Goal: Task Accomplishment & Management: Use online tool/utility

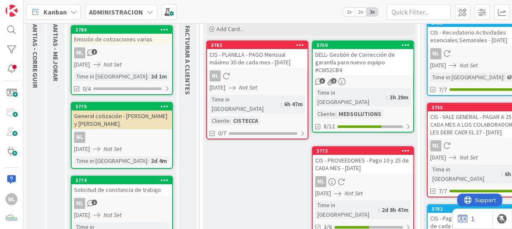
scroll to position [85, 0]
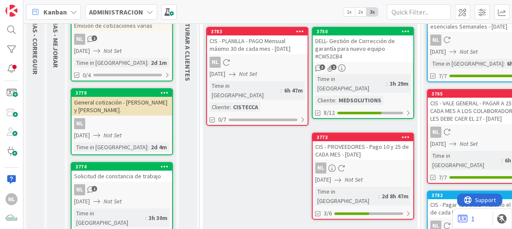
click at [371, 162] on div "NL" at bounding box center [363, 167] width 101 height 11
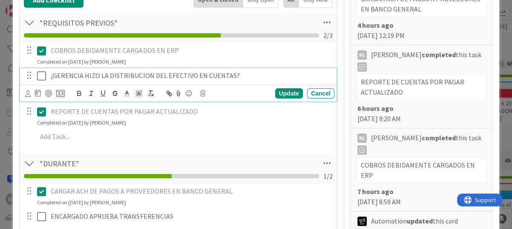
click at [41, 75] on icon at bounding box center [41, 76] width 9 height 10
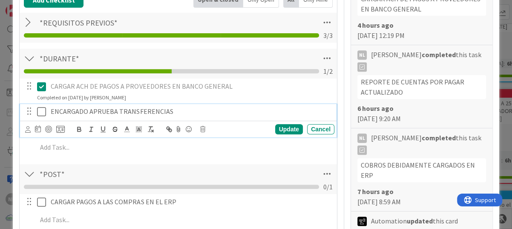
click at [40, 111] on icon at bounding box center [41, 111] width 9 height 10
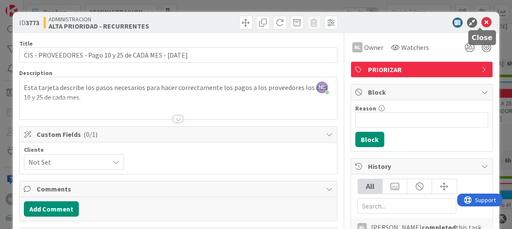
click at [481, 20] on icon at bounding box center [486, 22] width 10 height 10
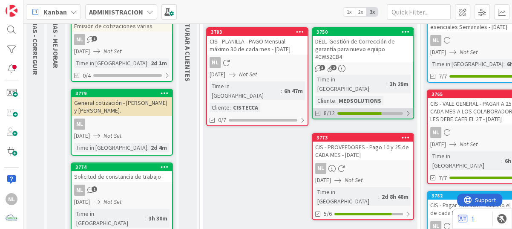
scroll to position [85, 0]
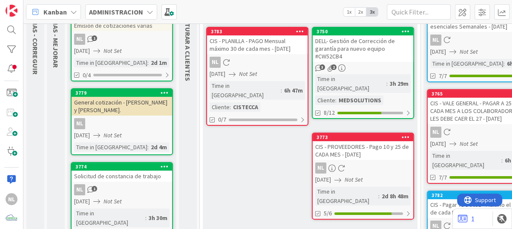
click at [376, 55] on div "DELL- Gestión de Corrección de garantía para nuevo equipo #CW52CB4" at bounding box center [363, 48] width 101 height 26
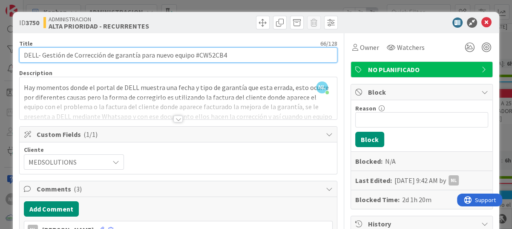
drag, startPoint x: 197, startPoint y: 56, endPoint x: 226, endPoint y: 56, distance: 28.5
click at [226, 56] on input "DELL- Gestión de Corrección de garantía para nuevo equipo #CW52CB4" at bounding box center [178, 54] width 318 height 15
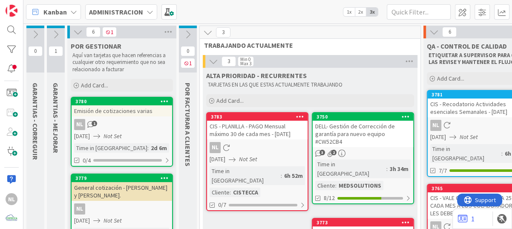
scroll to position [43, 0]
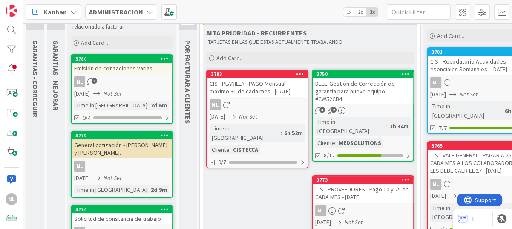
click at [388, 125] on div "3h 34m" at bounding box center [399, 125] width 23 height 9
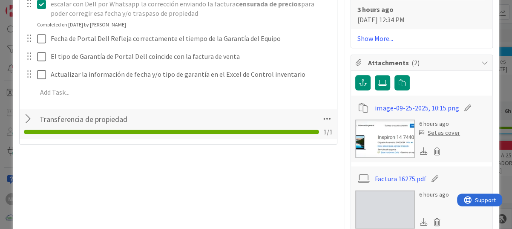
scroll to position [724, 0]
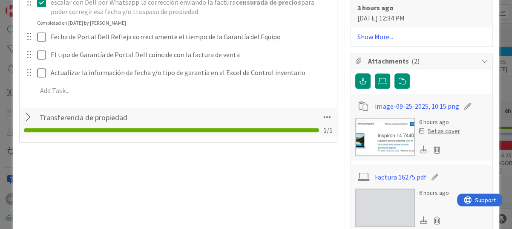
click at [395, 146] on img at bounding box center [385, 137] width 60 height 38
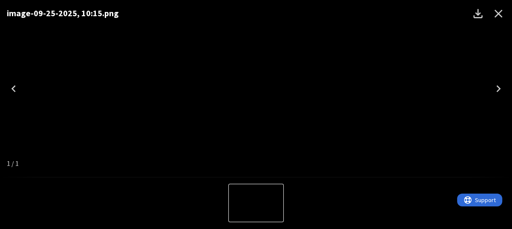
click at [497, 11] on icon "Close" at bounding box center [499, 14] width 14 height 14
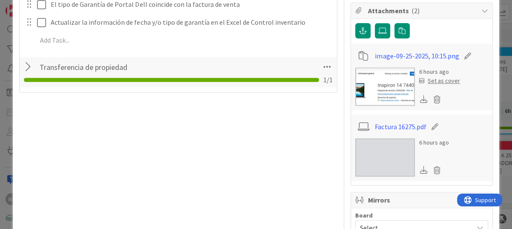
scroll to position [809, 0]
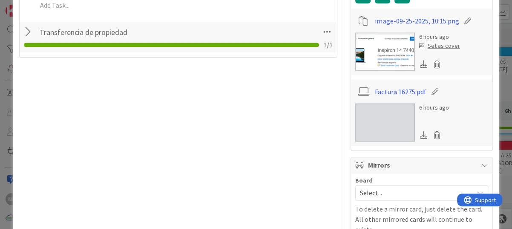
click at [379, 121] on img at bounding box center [385, 122] width 60 height 38
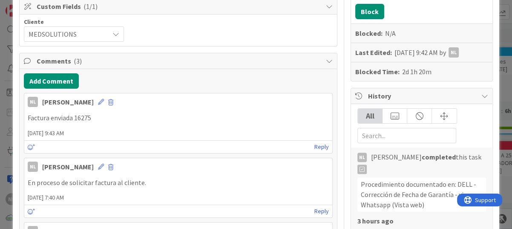
scroll to position [0, 0]
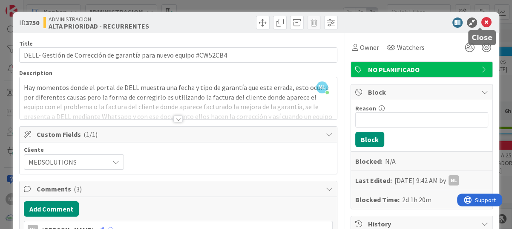
click at [482, 25] on icon at bounding box center [486, 22] width 10 height 10
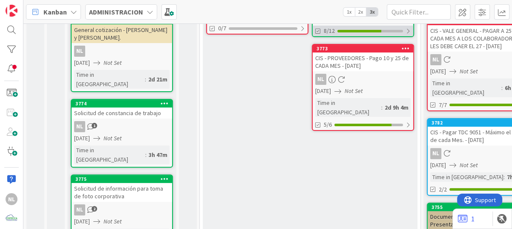
scroll to position [170, 0]
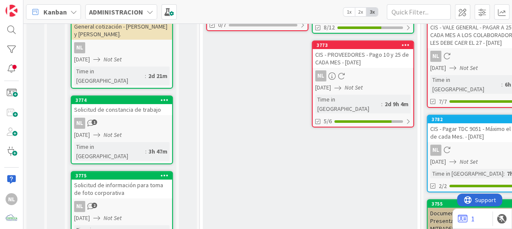
click at [377, 78] on div "NL" at bounding box center [363, 75] width 101 height 11
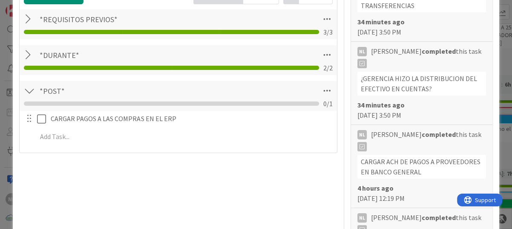
scroll to position [298, 0]
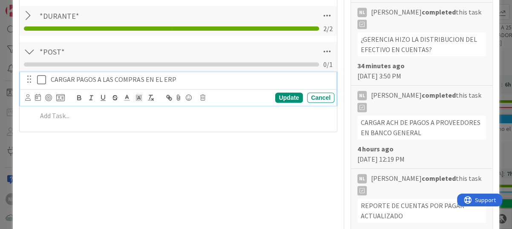
click at [43, 79] on icon at bounding box center [41, 80] width 9 height 10
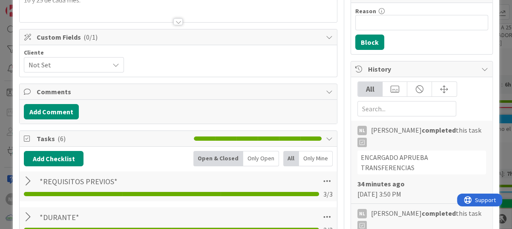
scroll to position [0, 0]
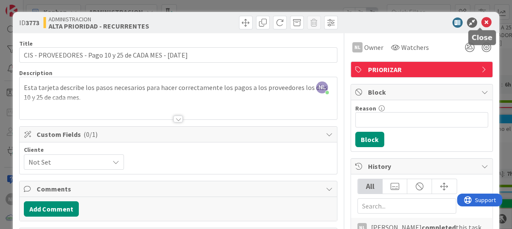
click at [481, 22] on icon at bounding box center [486, 22] width 10 height 10
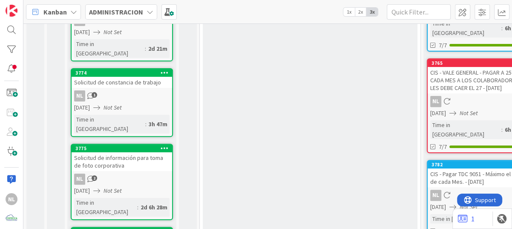
scroll to position [213, 0]
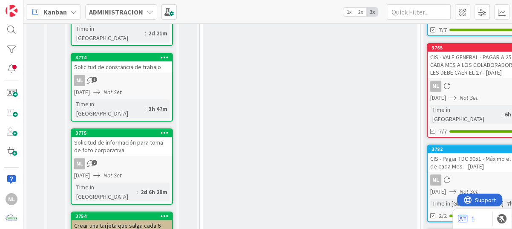
click at [109, 128] on div "3775 Solicitud de información para toma de foto corporativa NL 2 23/09/2025 Not…" at bounding box center [122, 166] width 102 height 76
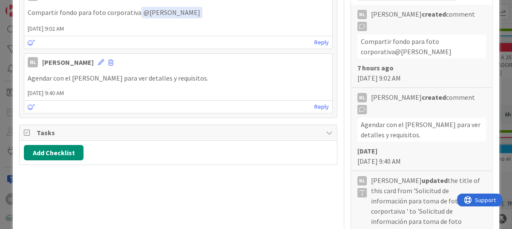
scroll to position [170, 0]
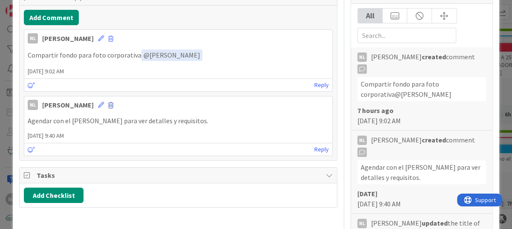
click at [108, 104] on span at bounding box center [110, 105] width 5 height 6
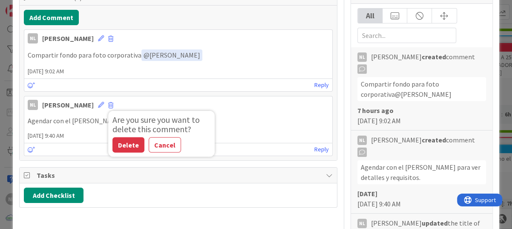
click at [231, 180] on div "Tasks" at bounding box center [178, 175] width 317 height 16
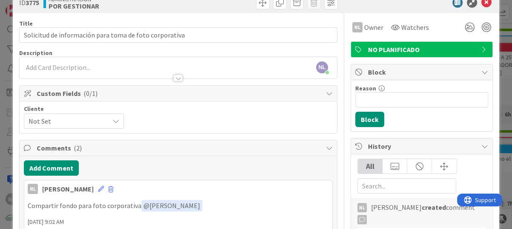
scroll to position [0, 0]
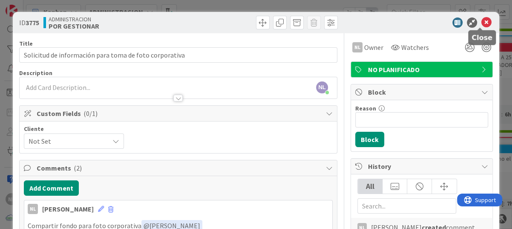
click at [481, 22] on icon at bounding box center [486, 22] width 10 height 10
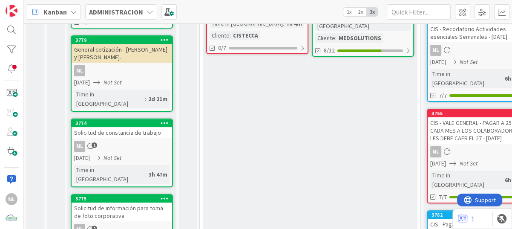
scroll to position [128, 0]
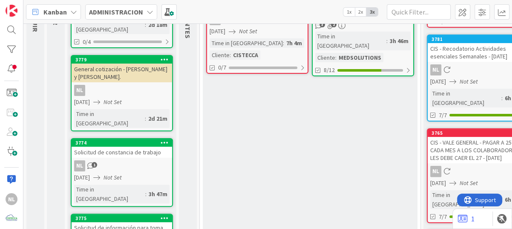
click at [144, 160] on div "NL 1" at bounding box center [122, 165] width 101 height 11
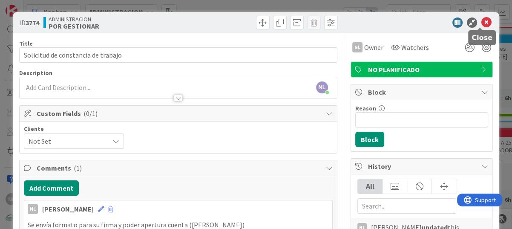
click at [481, 18] on icon at bounding box center [486, 22] width 10 height 10
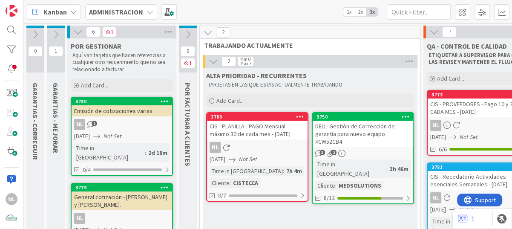
click at [374, 150] on div "3 2" at bounding box center [363, 153] width 101 height 7
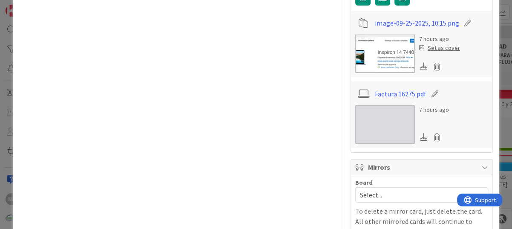
scroll to position [809, 0]
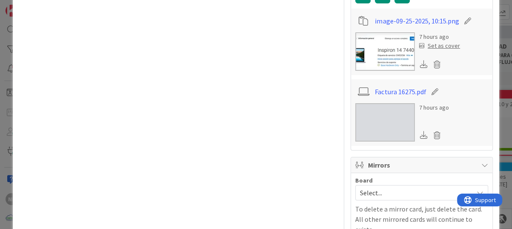
click at [396, 59] on img at bounding box center [385, 51] width 60 height 38
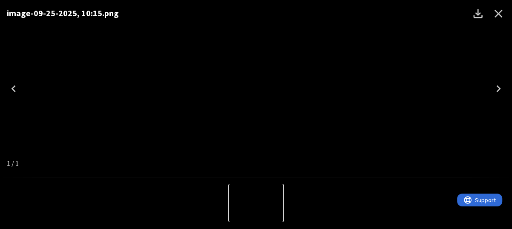
click at [499, 16] on icon "Close" at bounding box center [499, 14] width 14 height 14
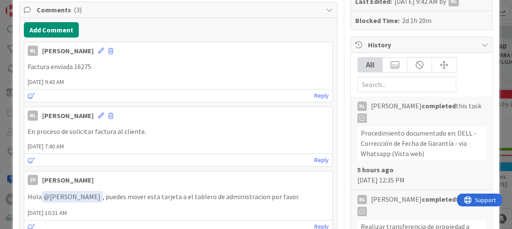
scroll to position [85, 0]
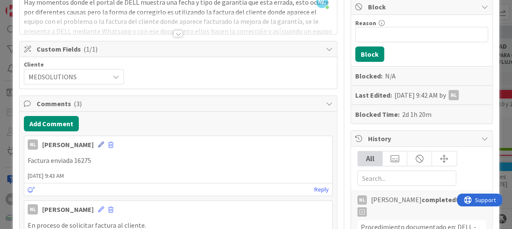
click at [98, 146] on icon at bounding box center [101, 144] width 6 height 6
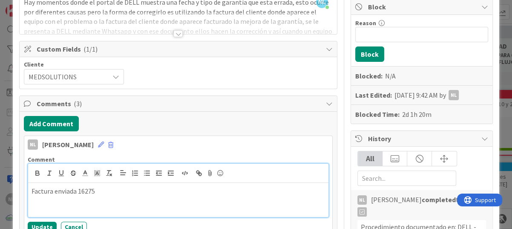
click at [108, 191] on p "Factura enviada 16275" at bounding box center [179, 191] width 294 height 10
click at [118, 201] on p "garantía vigente por un año" at bounding box center [179, 201] width 294 height 10
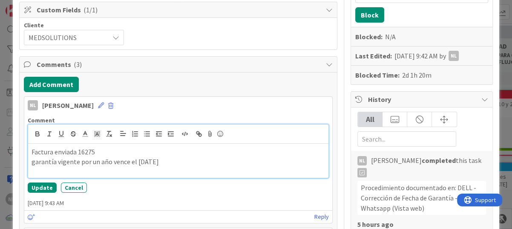
scroll to position [170, 0]
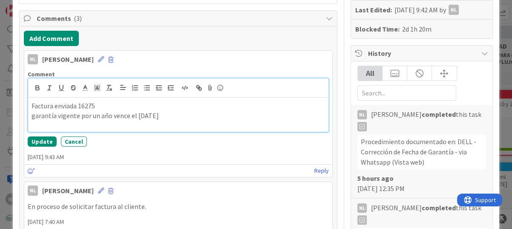
drag, startPoint x: 31, startPoint y: 116, endPoint x: 36, endPoint y: 117, distance: 5.6
click at [31, 116] on div "Factura enviada 16275 garantía vigente por un año vence el 09 de septiembre del…" at bounding box center [178, 115] width 300 height 34
click at [236, 115] on p "Garantía vigente por un año vence el 09 de septiembre del 2026" at bounding box center [179, 116] width 294 height 10
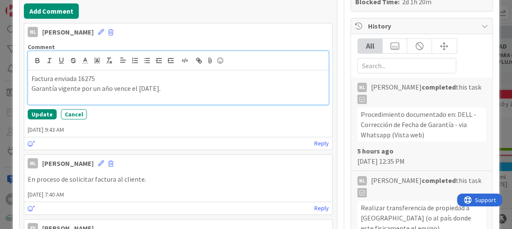
scroll to position [213, 0]
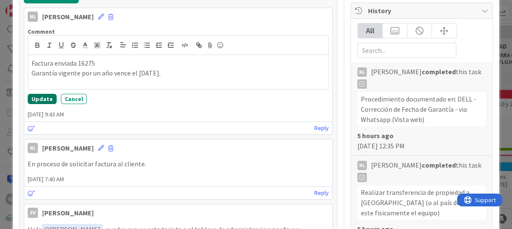
click at [34, 98] on button "Update" at bounding box center [42, 99] width 29 height 10
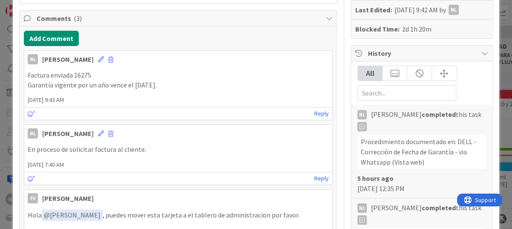
scroll to position [0, 0]
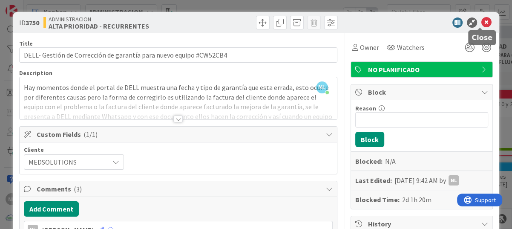
click at [482, 23] on icon at bounding box center [486, 22] width 10 height 10
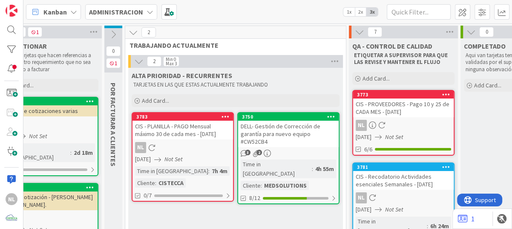
scroll to position [0, 77]
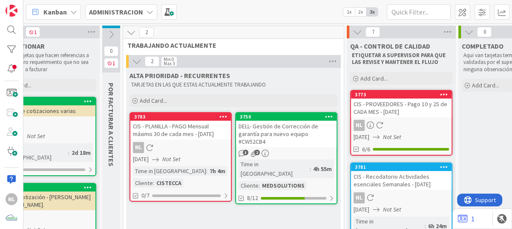
click at [280, 156] on div "3 2" at bounding box center [286, 153] width 101 height 7
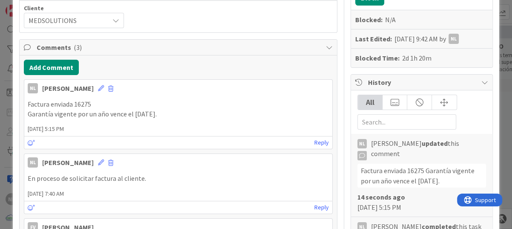
scroll to position [256, 0]
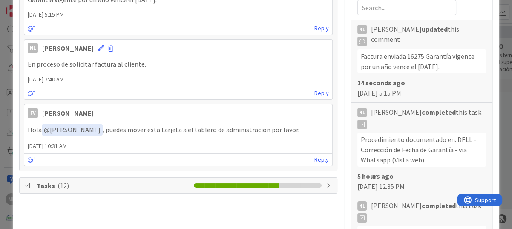
click at [326, 185] on icon at bounding box center [329, 185] width 7 height 7
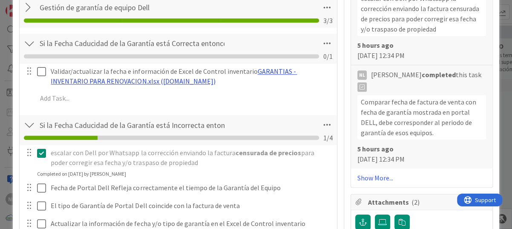
scroll to position [596, 0]
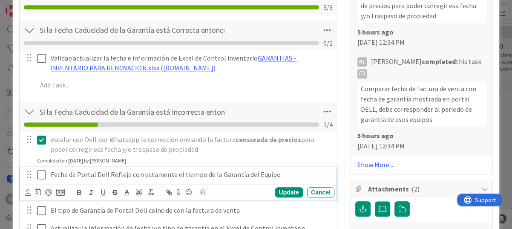
click at [43, 173] on icon at bounding box center [41, 175] width 9 height 10
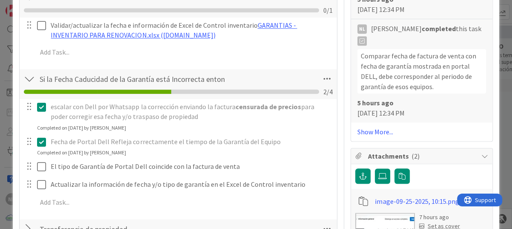
scroll to position [639, 0]
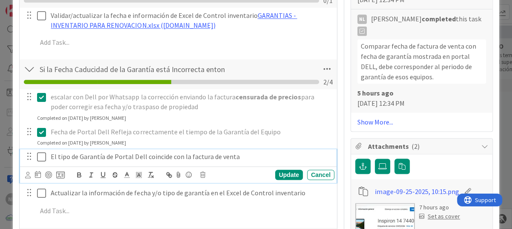
click at [45, 154] on icon at bounding box center [41, 157] width 9 height 10
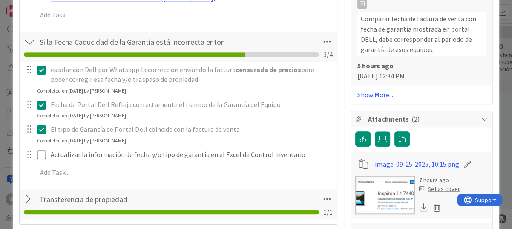
scroll to position [682, 0]
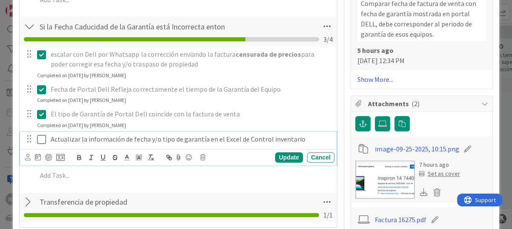
click at [39, 137] on icon at bounding box center [41, 139] width 9 height 10
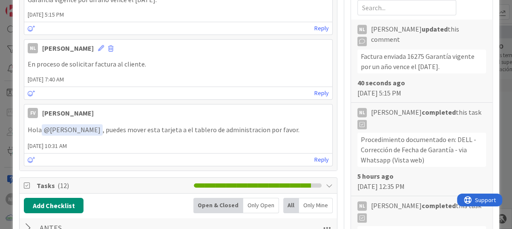
scroll to position [0, 0]
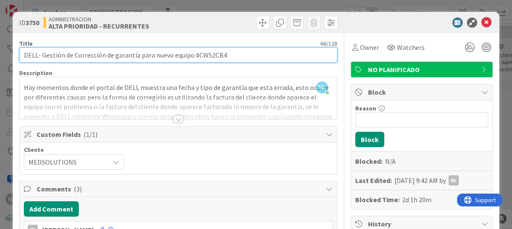
drag, startPoint x: 197, startPoint y: 55, endPoint x: 229, endPoint y: 55, distance: 31.5
click at [229, 55] on input "DELL- Gestión de Corrección de garantía para nuevo equipo #CW52CB4" at bounding box center [178, 54] width 318 height 15
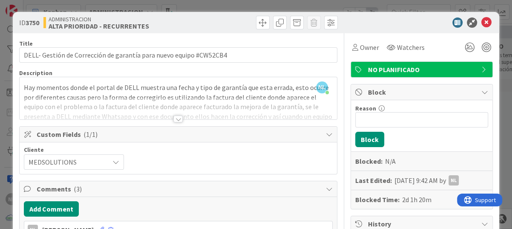
click at [238, 207] on div "Add Comment" at bounding box center [178, 208] width 309 height 15
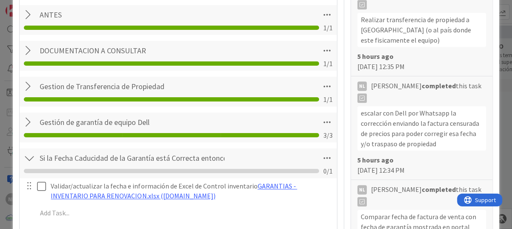
scroll to position [511, 0]
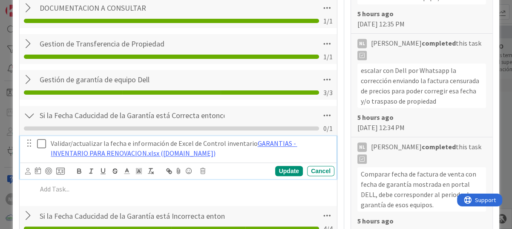
click at [41, 141] on icon at bounding box center [41, 143] width 9 height 10
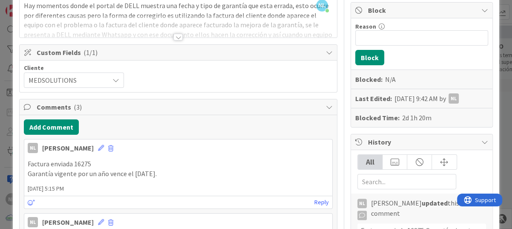
scroll to position [0, 0]
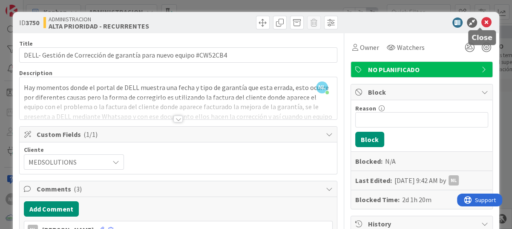
click at [484, 22] on icon at bounding box center [486, 22] width 10 height 10
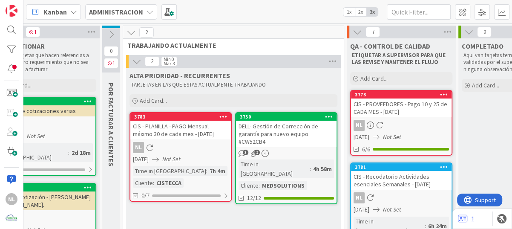
click at [271, 148] on div "3750 DELL- Gestión de Corrección de garantía para nuevo equipo #CW52CB4 3 2 Tim…" at bounding box center [286, 158] width 102 height 92
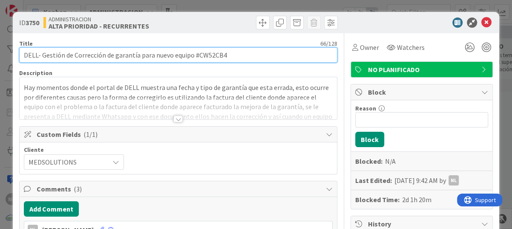
click at [196, 55] on input "DELL- Gestión de Corrección de garantía para nuevo equipo #CW52CB4" at bounding box center [178, 54] width 318 height 15
drag, startPoint x: 115, startPoint y: 55, endPoint x: 233, endPoint y: 54, distance: 118.9
click at [233, 54] on input "DELL- Gestión de Corrección de garantía para nuevo equipo #CW52CB4" at bounding box center [178, 54] width 318 height 15
click at [257, 53] on input "DELL- Gestión de Corrección de garantía para nuevo equipo #CW52CB4" at bounding box center [178, 54] width 318 height 15
click at [195, 55] on input "DELL- Gestión de Corrección de garantía para nuevo equipo #CW52CB4" at bounding box center [178, 54] width 318 height 15
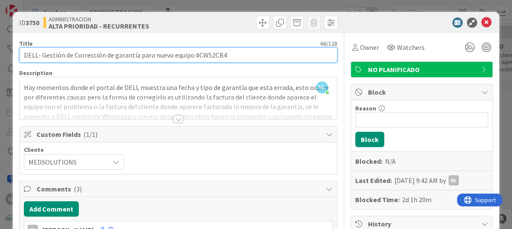
drag, startPoint x: 173, startPoint y: 57, endPoint x: 232, endPoint y: 57, distance: 59.2
click at [232, 57] on input "DELL- Gestión de Corrección de garantía para nuevo equipo #CW52CB4" at bounding box center [178, 54] width 318 height 15
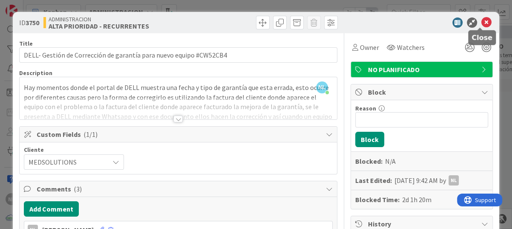
click at [481, 22] on icon at bounding box center [486, 22] width 10 height 10
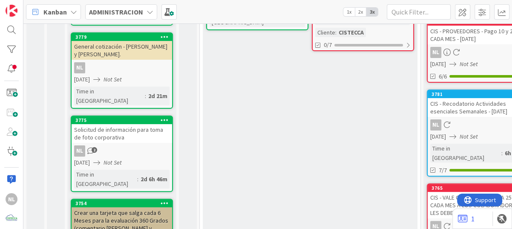
scroll to position [170, 0]
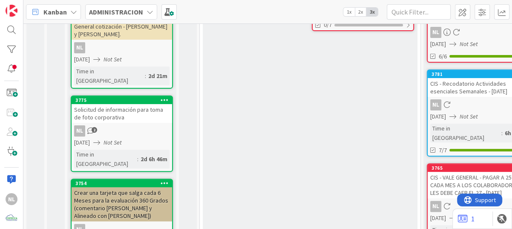
click at [129, 125] on div "NL 2" at bounding box center [122, 130] width 101 height 11
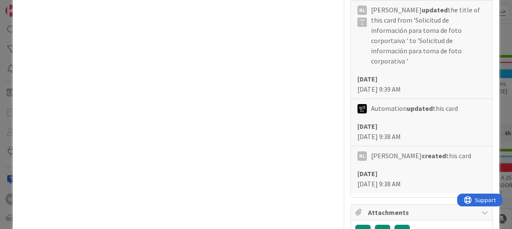
scroll to position [511, 0]
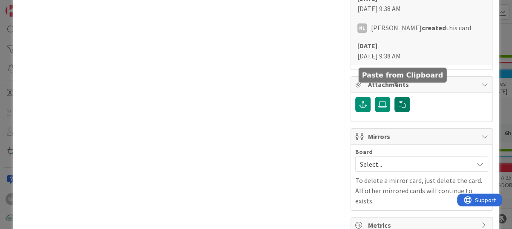
click at [399, 101] on icon "button" at bounding box center [402, 104] width 7 height 7
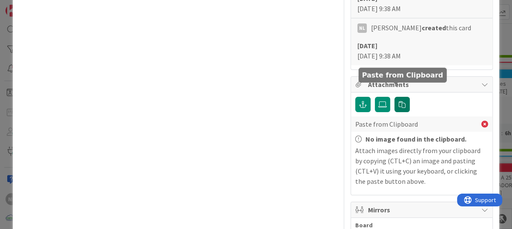
click at [399, 101] on icon "button" at bounding box center [402, 104] width 7 height 7
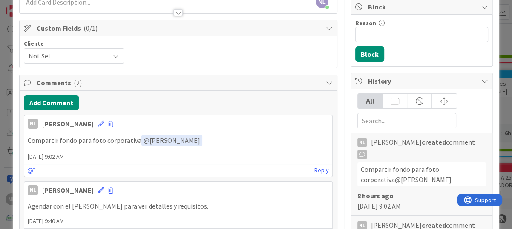
scroll to position [0, 0]
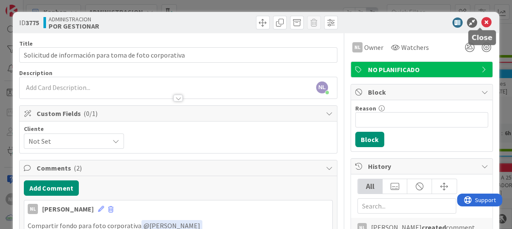
click at [483, 20] on icon at bounding box center [486, 22] width 10 height 10
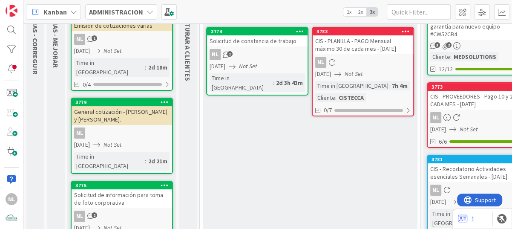
scroll to position [43, 0]
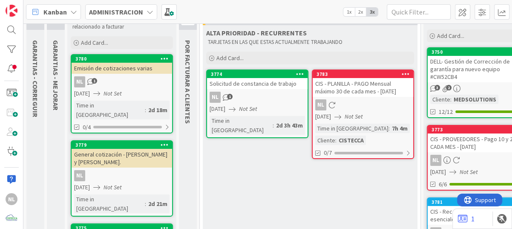
click at [118, 170] on div "NL" at bounding box center [122, 175] width 101 height 11
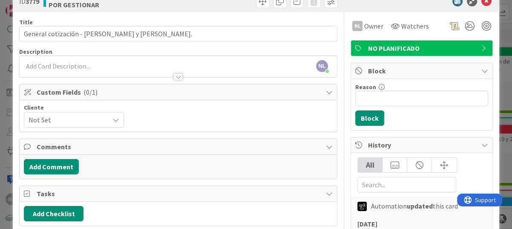
scroll to position [43, 0]
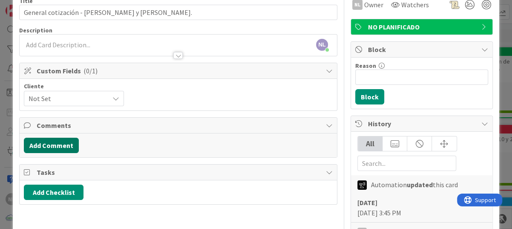
click at [57, 146] on button "Add Comment" at bounding box center [51, 145] width 55 height 15
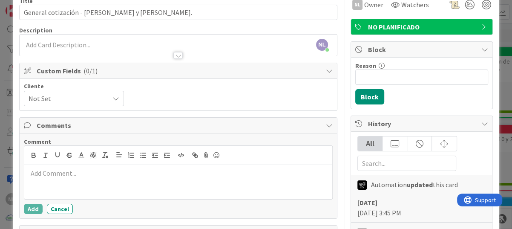
click at [41, 170] on p at bounding box center [178, 173] width 301 height 10
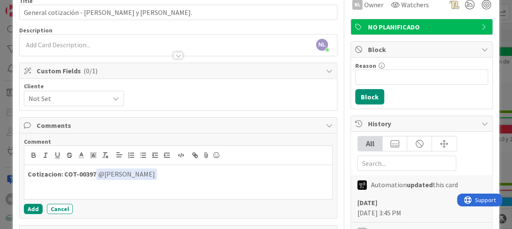
click at [148, 138] on div "Comment Cotizacion: COT-00397 ﻿ @ Gabriel Adrian ﻿ @ card @ board Gabriel Adria…" at bounding box center [178, 176] width 309 height 76
click at [30, 206] on button "Add" at bounding box center [33, 209] width 19 height 10
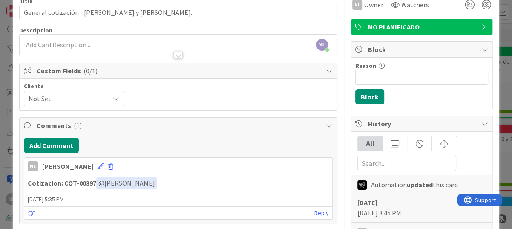
scroll to position [0, 0]
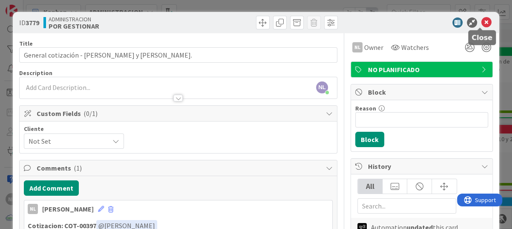
click at [481, 23] on icon at bounding box center [486, 22] width 10 height 10
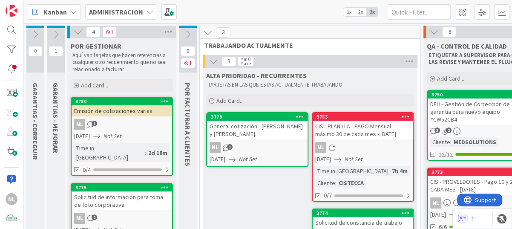
click at [254, 138] on div "General cotización - [PERSON_NAME] y [PERSON_NAME]." at bounding box center [257, 130] width 101 height 19
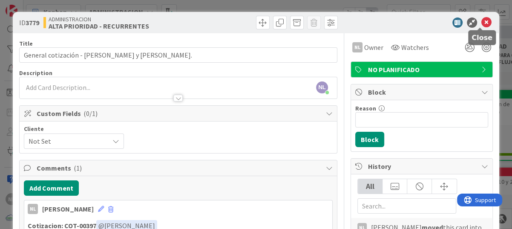
click at [481, 23] on icon at bounding box center [486, 22] width 10 height 10
